Goal: Information Seeking & Learning: Learn about a topic

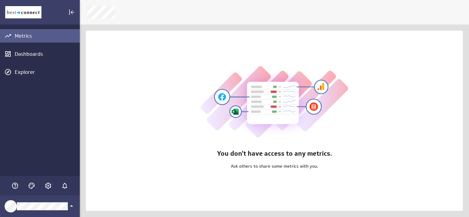
scroll to position [227, 399]
click at [48, 184] on icon "Account and settings" at bounding box center [48, 185] width 7 height 7
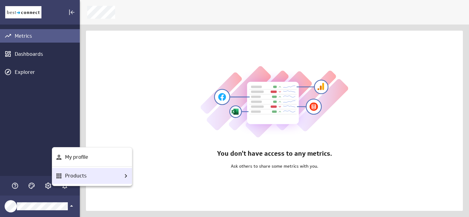
click at [79, 172] on p "Products" at bounding box center [75, 176] width 21 height 8
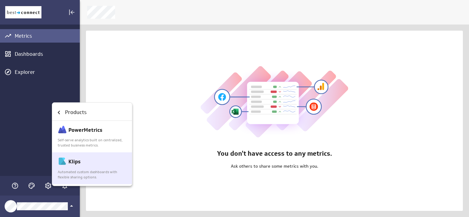
click at [79, 172] on p "Automated custom dashboards with flexible sharing options." at bounding box center [92, 175] width 69 height 10
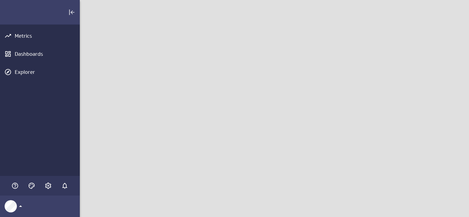
scroll to position [227, 399]
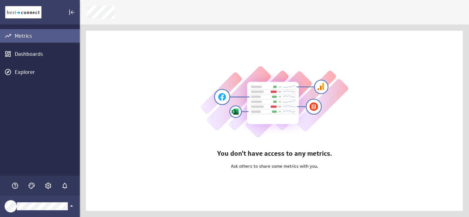
scroll to position [227, 399]
click at [46, 188] on icon "Account and settings" at bounding box center [48, 185] width 7 height 7
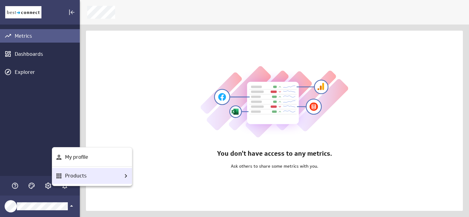
click at [85, 175] on p "Products" at bounding box center [75, 176] width 21 height 8
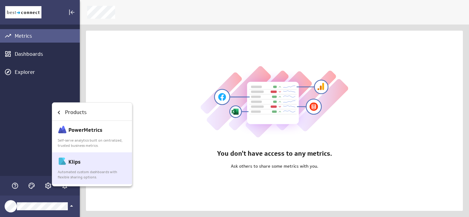
click at [85, 175] on p "Automated custom dashboards with flexible sharing options." at bounding box center [92, 175] width 69 height 10
